Goal: Information Seeking & Learning: Find specific fact

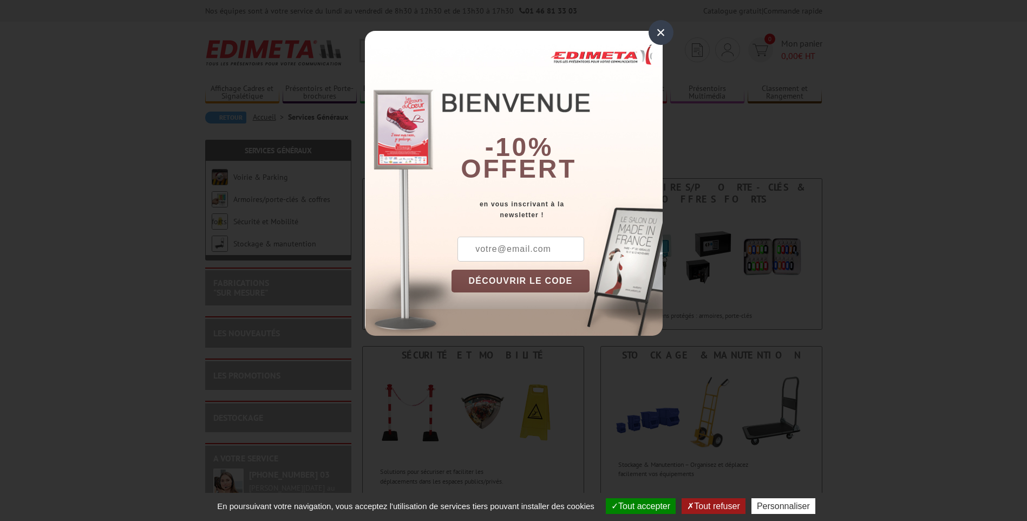
click at [662, 34] on div "×" at bounding box center [661, 32] width 25 height 25
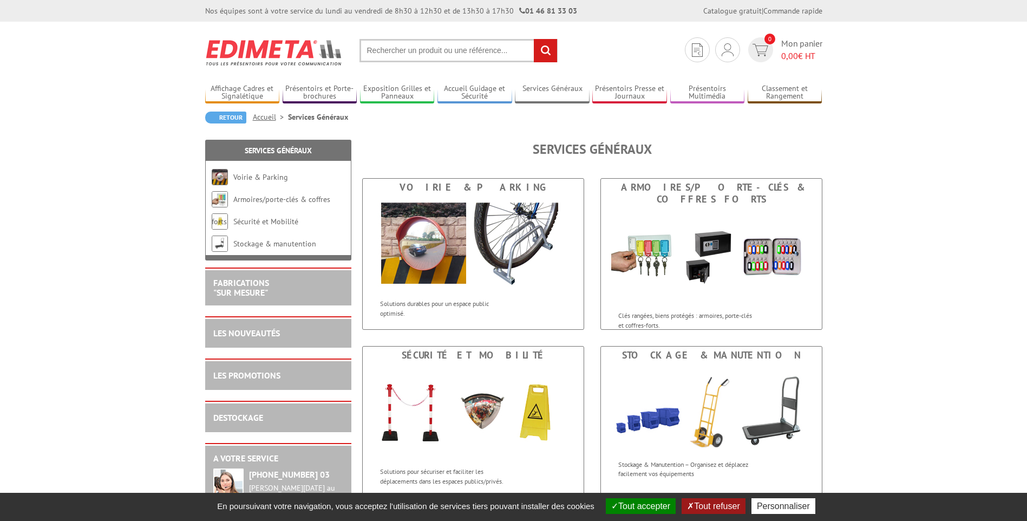
click at [388, 52] on input "text" at bounding box center [459, 50] width 198 height 23
type input "banette"
click at [534, 39] on input "rechercher" at bounding box center [545, 50] width 23 height 23
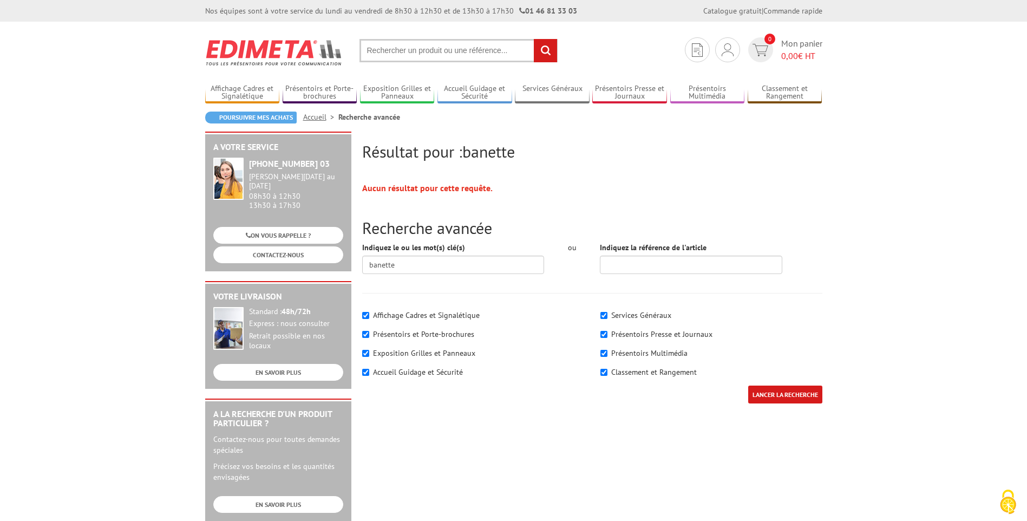
click at [388, 52] on input "text" at bounding box center [459, 50] width 198 height 23
click at [368, 48] on input "text" at bounding box center [459, 50] width 198 height 23
click at [415, 265] on input "banette" at bounding box center [453, 265] width 182 height 18
click at [780, 399] on input "LANCER LA RECHERCHE" at bounding box center [785, 395] width 74 height 18
click at [781, 395] on input "LANCER LA RECHERCHE" at bounding box center [785, 395] width 74 height 18
